Goal: Task Accomplishment & Management: Use online tool/utility

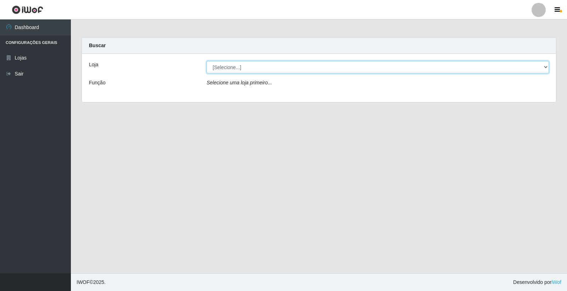
click at [226, 69] on select "[Selecione...] O Filezão - Centenário" at bounding box center [377, 67] width 342 height 12
select select "203"
click at [206, 61] on select "[Selecione...] O Filezão - Centenário" at bounding box center [377, 67] width 342 height 12
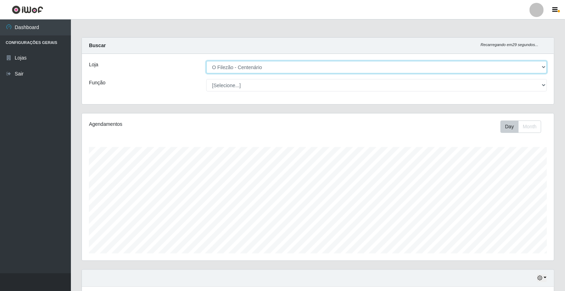
scroll to position [147, 472]
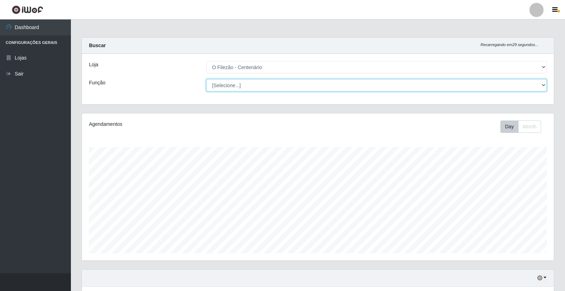
click at [226, 89] on select "[Selecione...] Auxiliar de Estacionamento Auxiliar de Estacionamento + Auxiliar…" at bounding box center [376, 85] width 341 height 12
select select "1"
click at [206, 79] on select "[Selecione...] Auxiliar de Estacionamento Auxiliar de Estacionamento + Auxiliar…" at bounding box center [376, 85] width 341 height 12
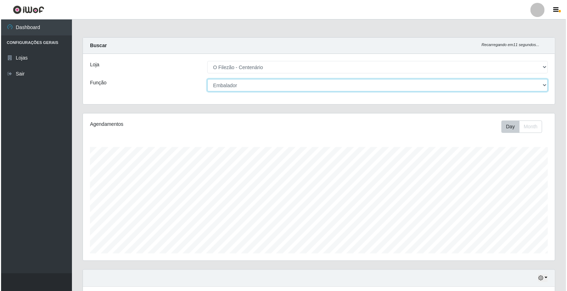
scroll to position [117, 0]
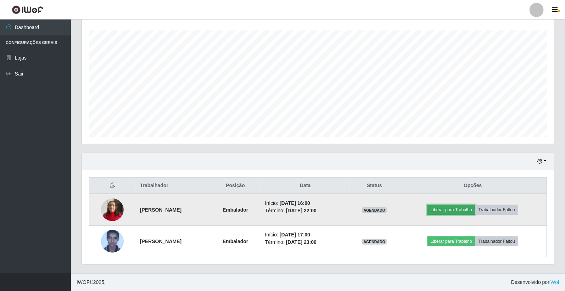
click at [473, 212] on button "Liberar para Trabalho" at bounding box center [451, 210] width 48 height 10
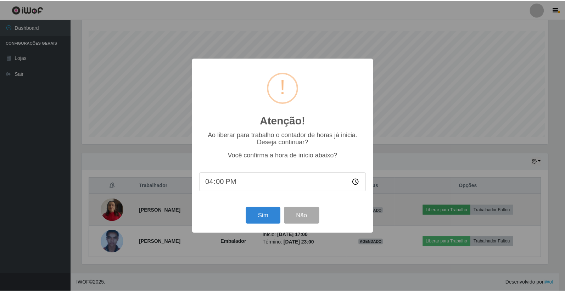
scroll to position [147, 467]
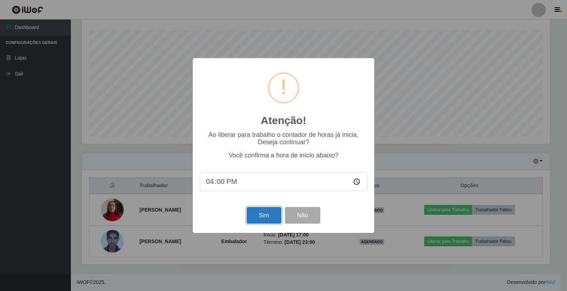
click at [274, 215] on button "Sim" at bounding box center [263, 215] width 34 height 17
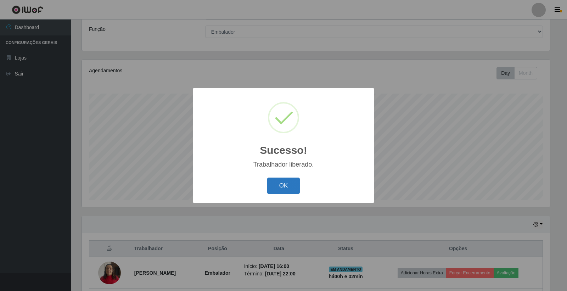
click at [286, 184] on button "OK" at bounding box center [283, 185] width 33 height 17
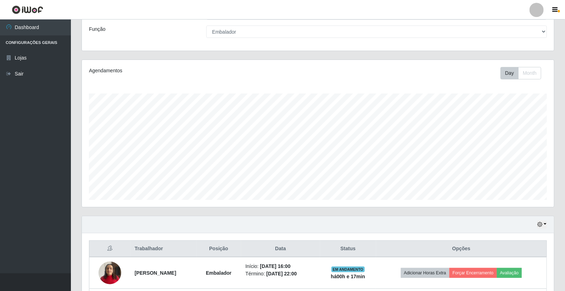
scroll to position [93, 0]
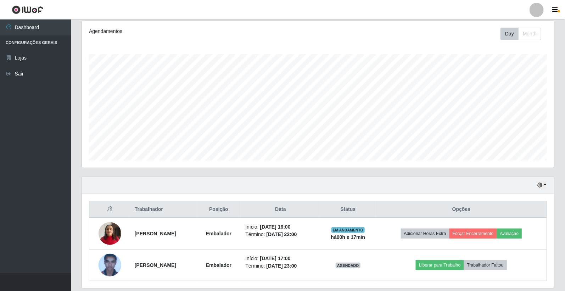
click at [292, 182] on div "Carregando... Buscar Recarregando em 9 segundos... Loja [Selecione...] O Filezã…" at bounding box center [317, 120] width 472 height 352
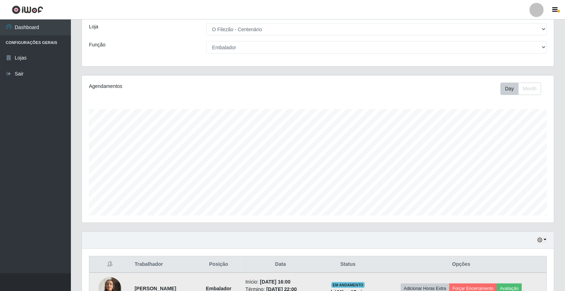
scroll to position [0, 0]
